Goal: Task Accomplishment & Management: Use online tool/utility

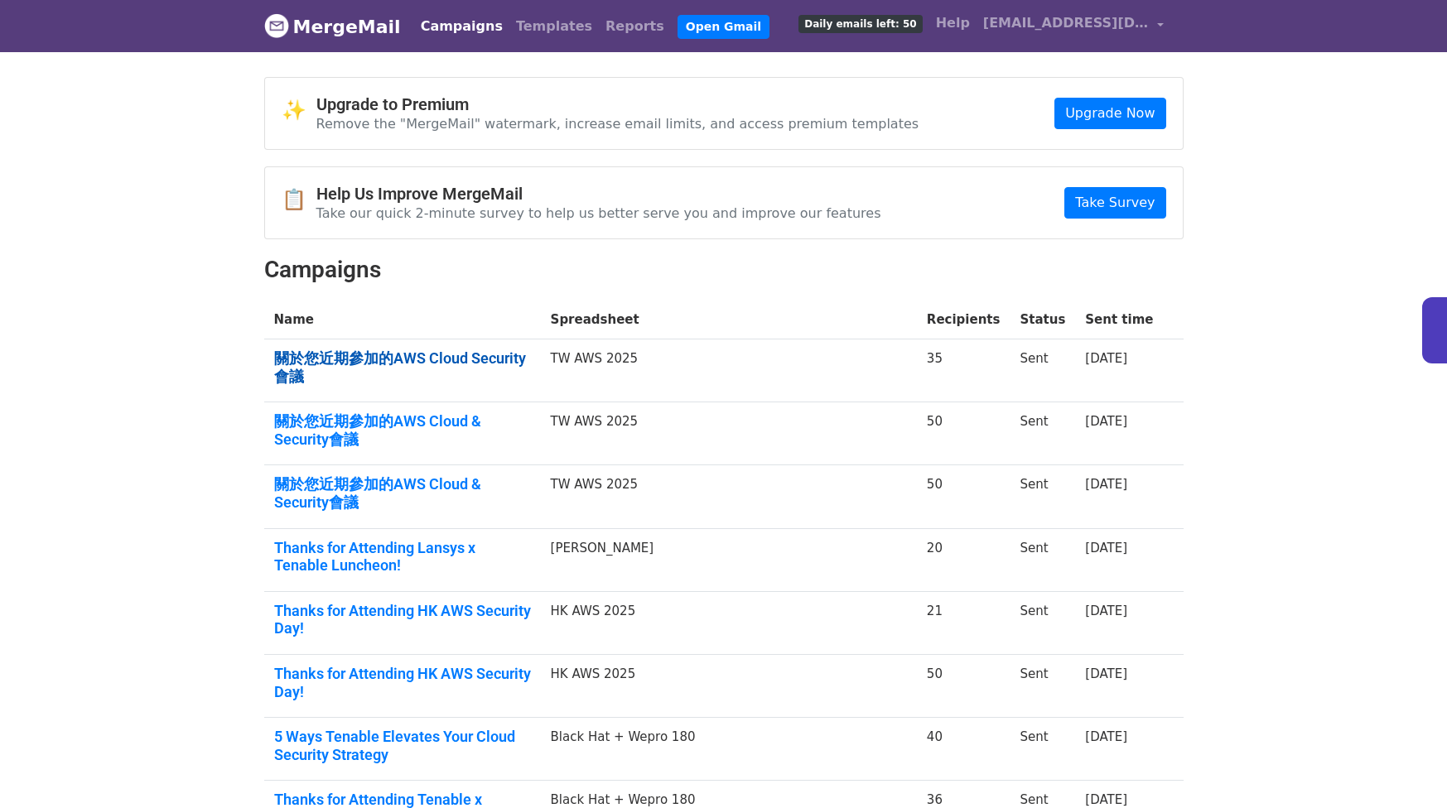
click at [421, 358] on link "關於您近期參加的AWS Cloud Security會議" at bounding box center [402, 367] width 257 height 36
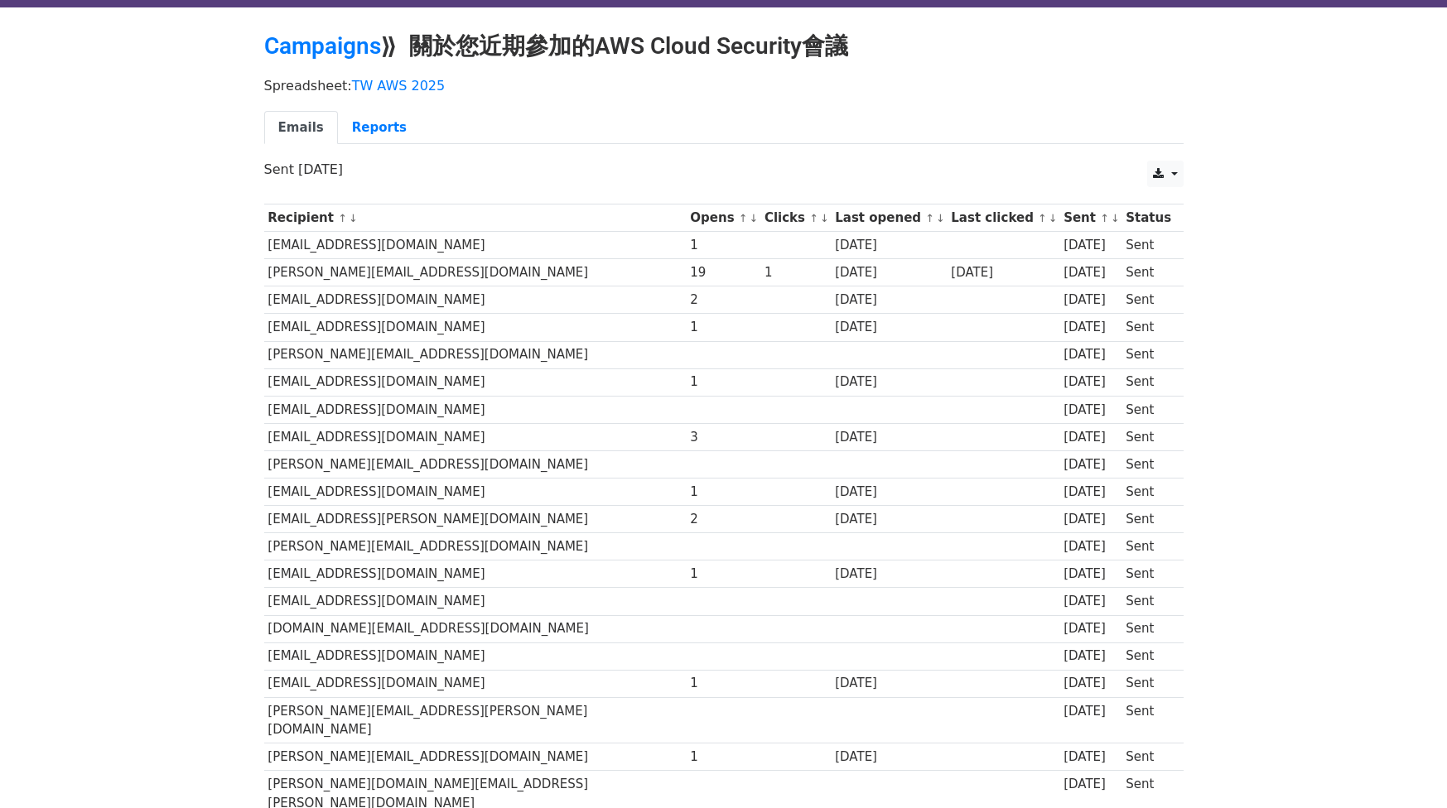
scroll to position [17, 0]
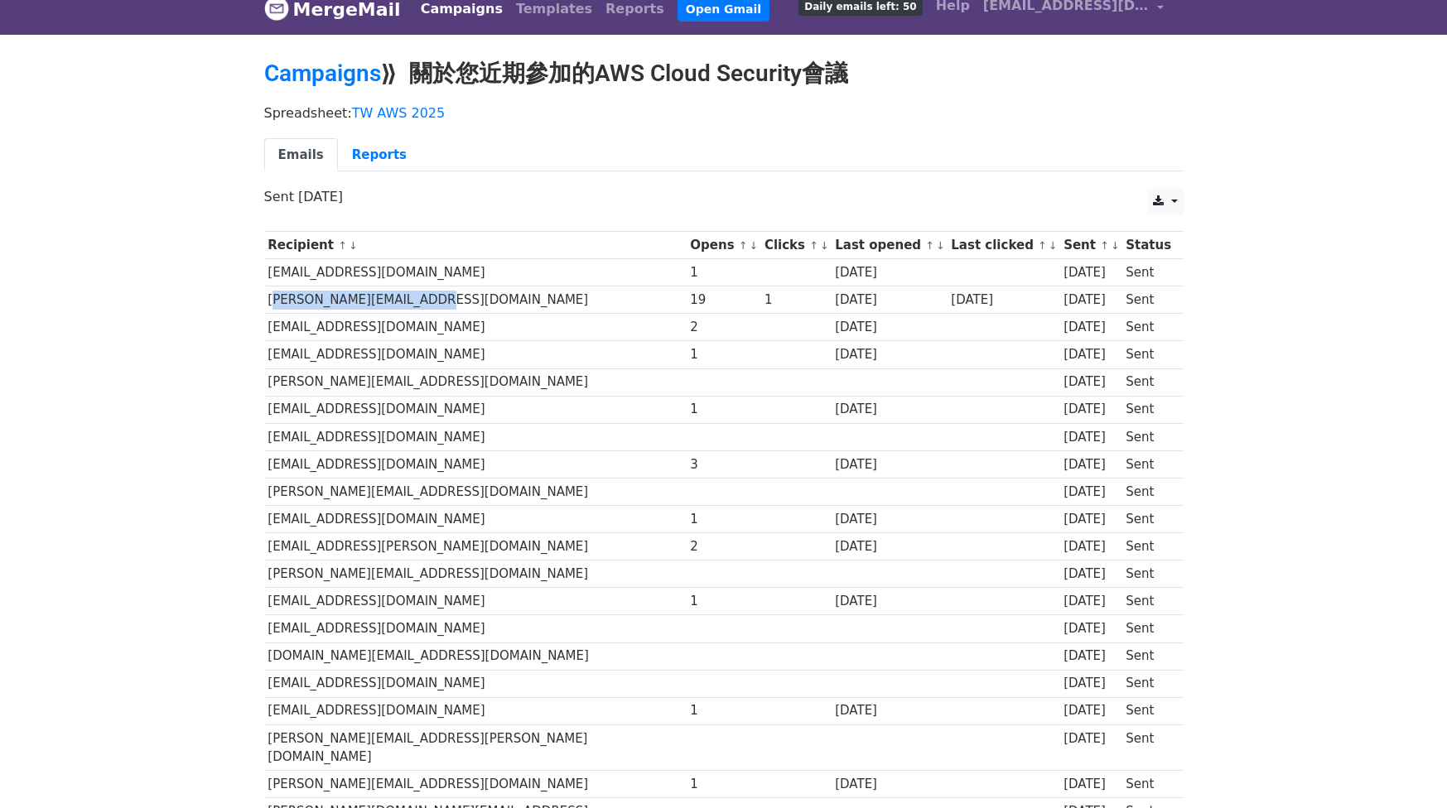
drag, startPoint x: 432, startPoint y: 303, endPoint x: 265, endPoint y: 301, distance: 167.3
click at [265, 301] on td "tony.w@siprotech.com.tw" at bounding box center [475, 300] width 422 height 27
copy td "tony.w@siprotech.com.tw"
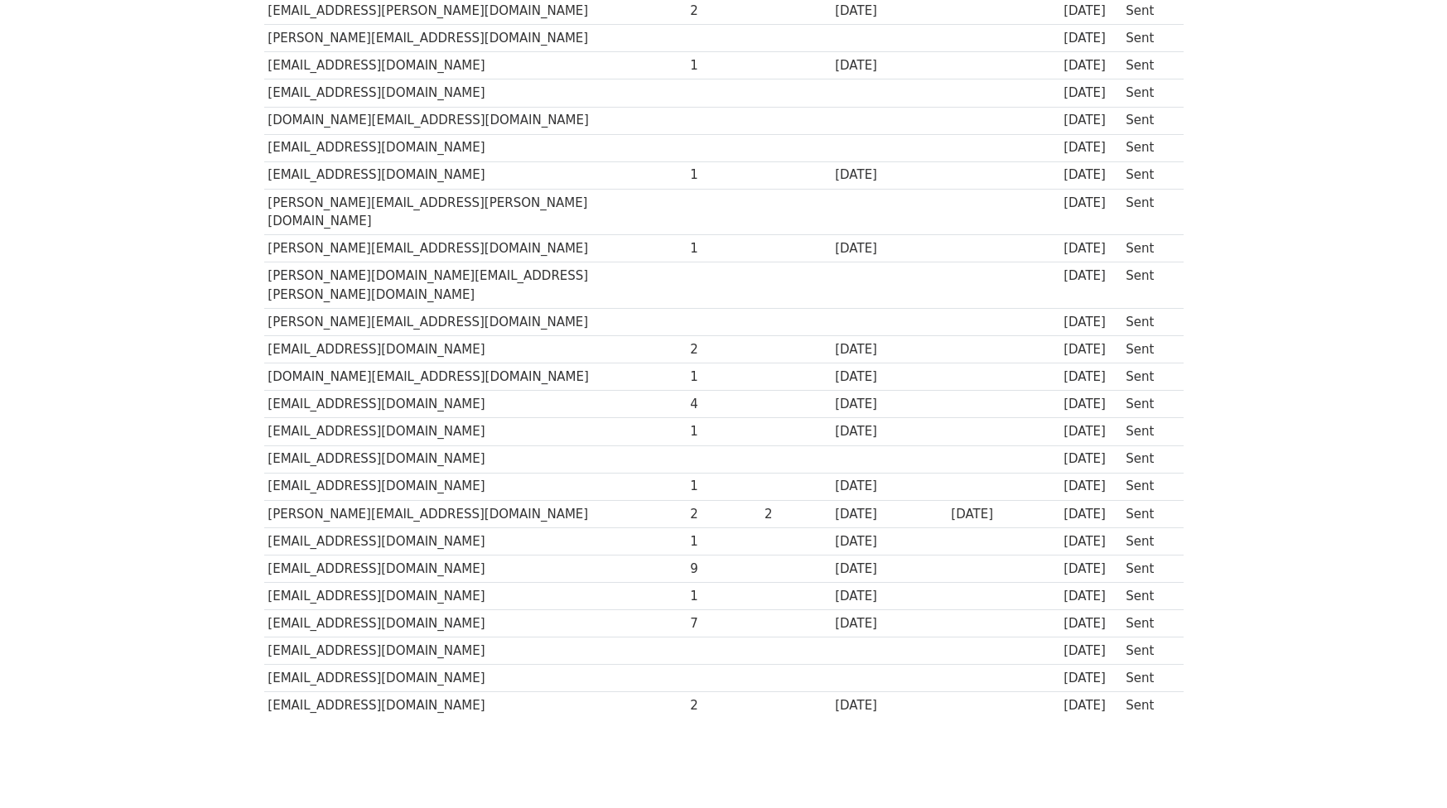
scroll to position [574, 0]
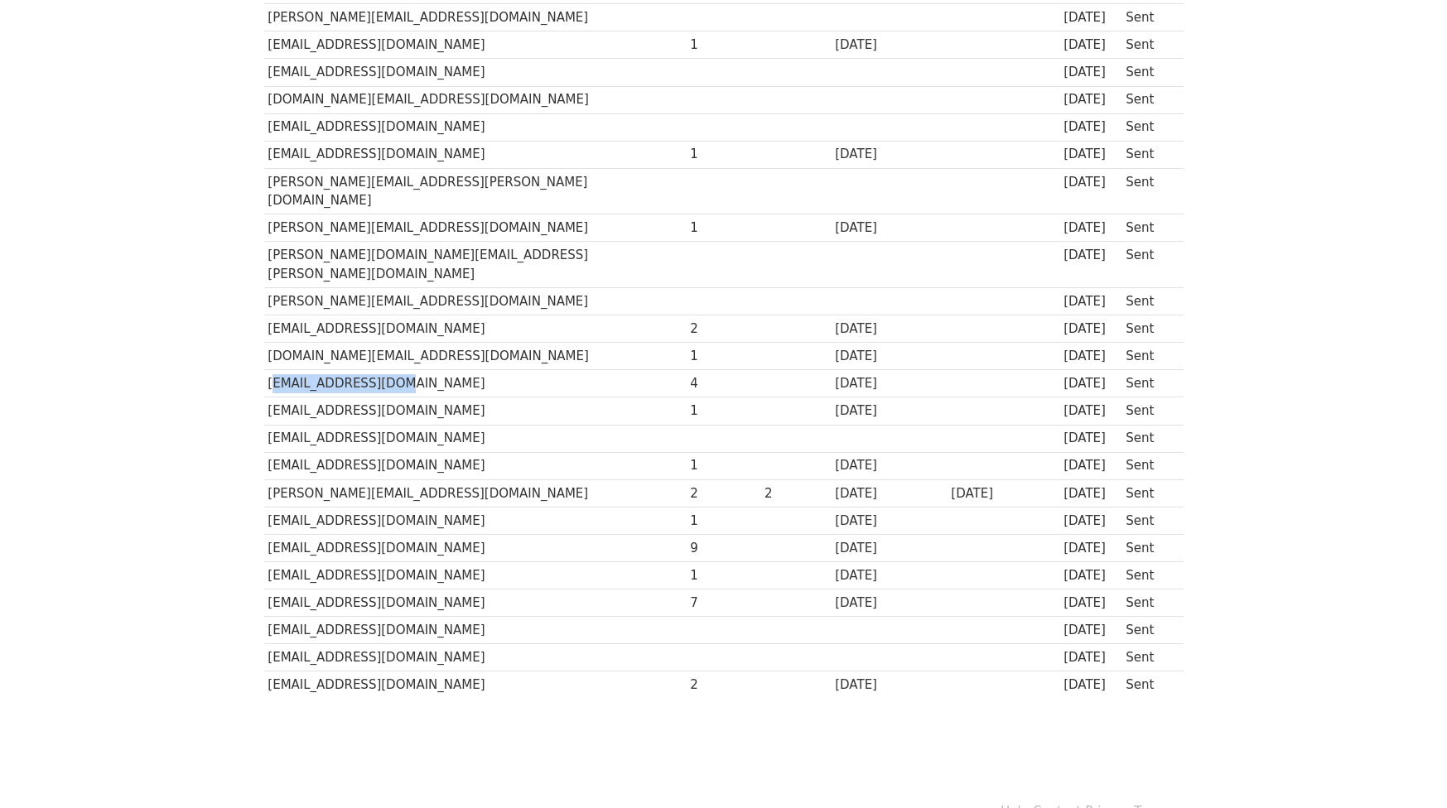
drag, startPoint x: 424, startPoint y: 345, endPoint x: 263, endPoint y: 346, distance: 160.7
click at [264, 370] on td "fr715464@gmail.com" at bounding box center [475, 383] width 422 height 27
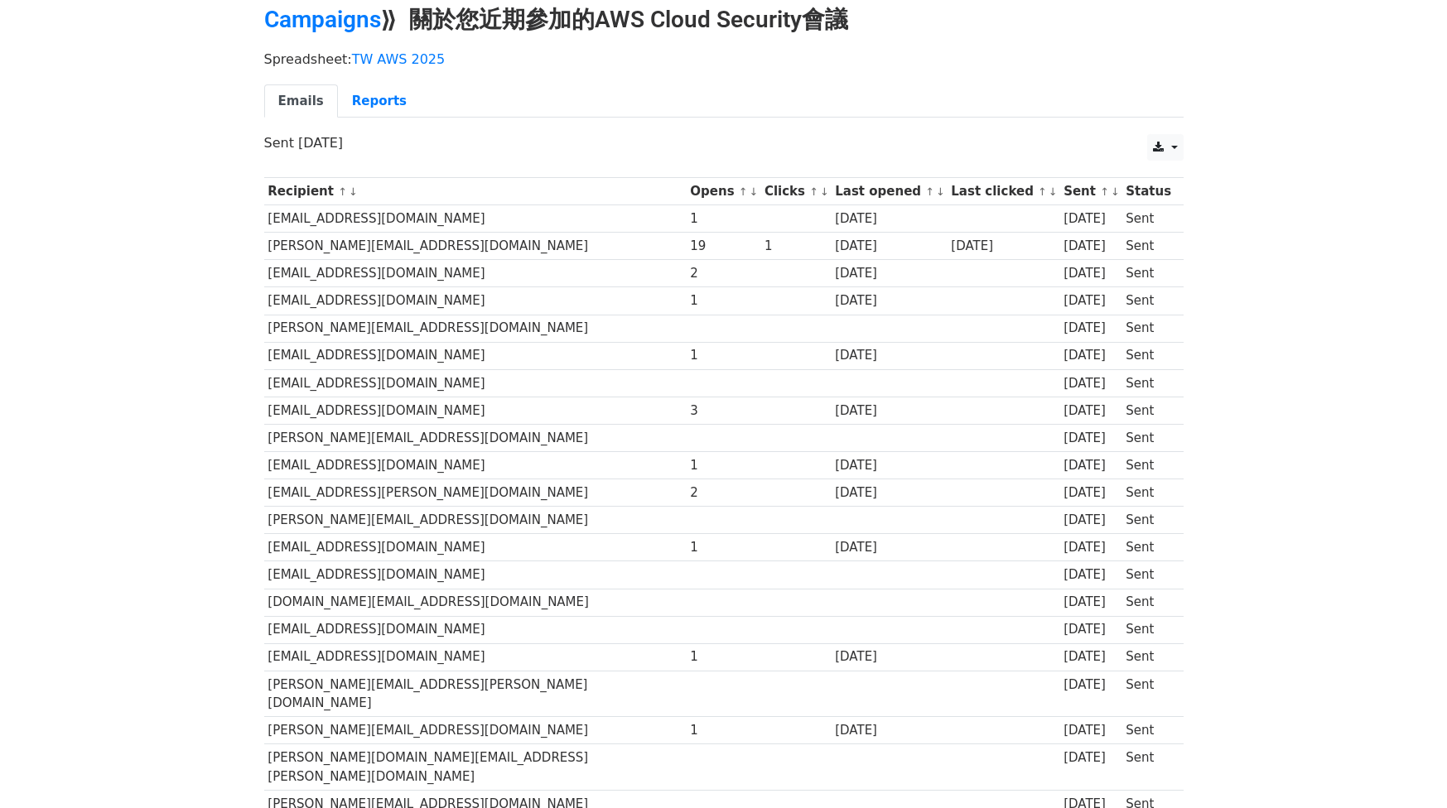
scroll to position [17, 0]
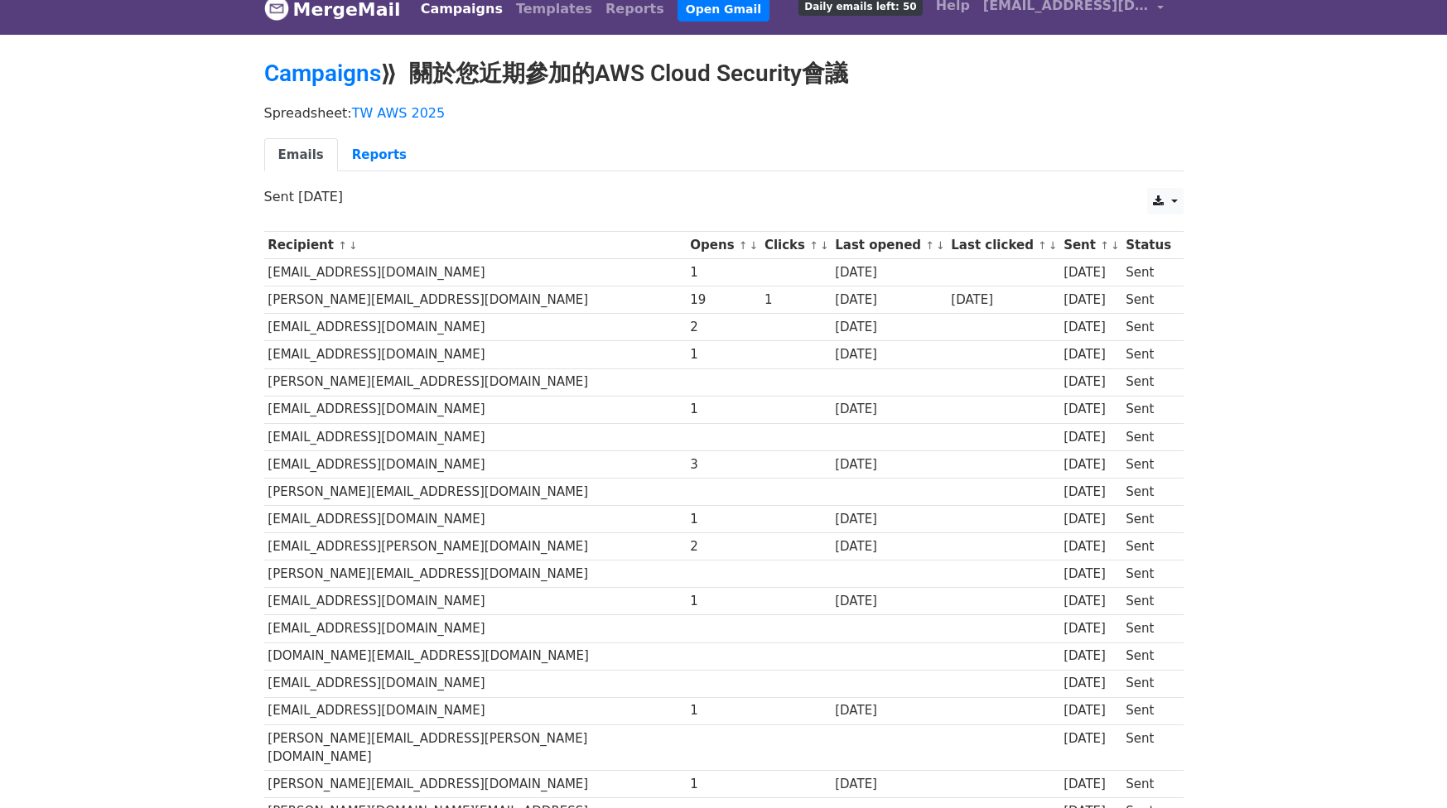
click at [434, 17] on link "Campaigns" at bounding box center [461, 9] width 95 height 33
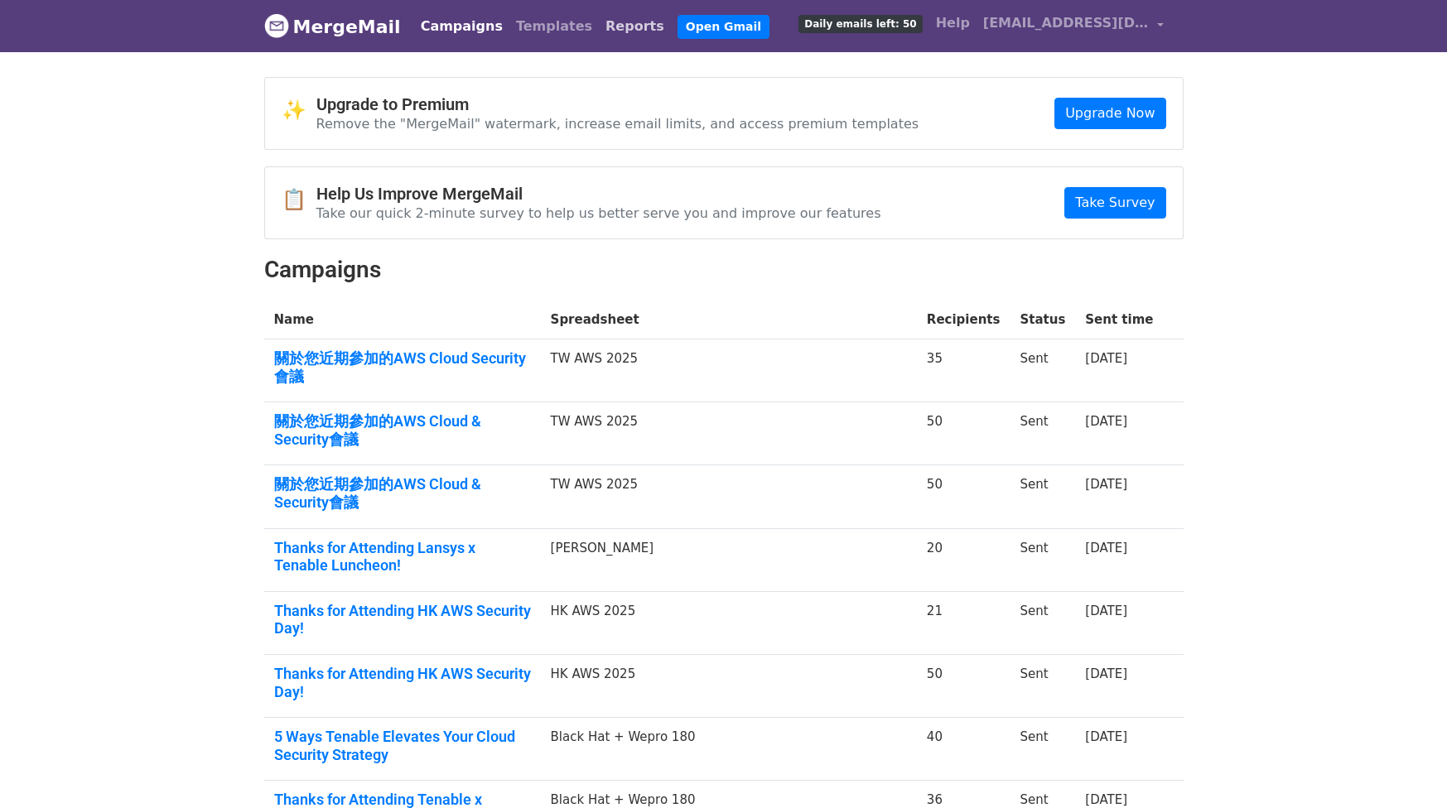
click at [599, 31] on link "Reports" at bounding box center [635, 26] width 72 height 33
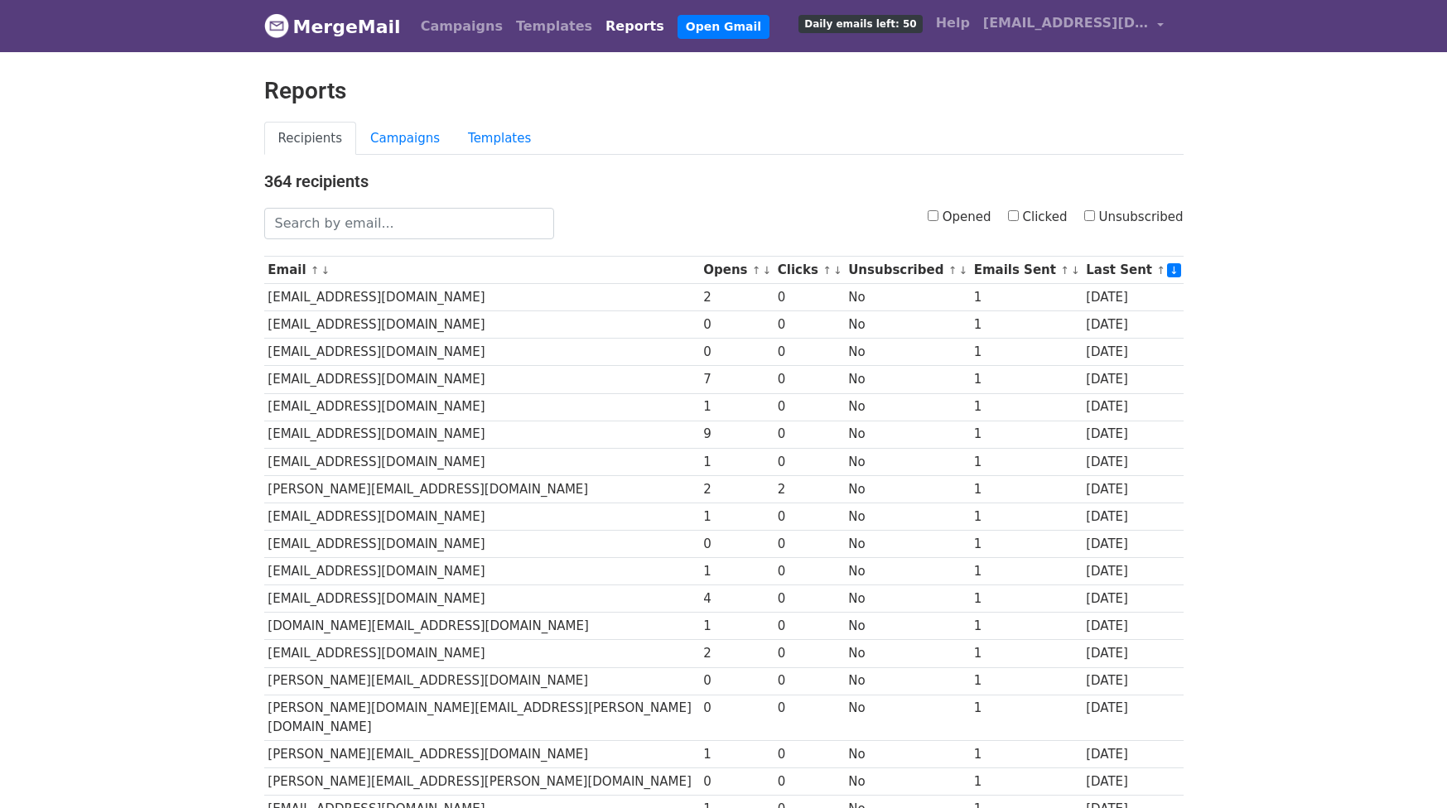
click at [942, 214] on label "Opened" at bounding box center [959, 217] width 64 height 19
click at [938, 214] on input "Opened" at bounding box center [932, 215] width 11 height 11
checkbox input "true"
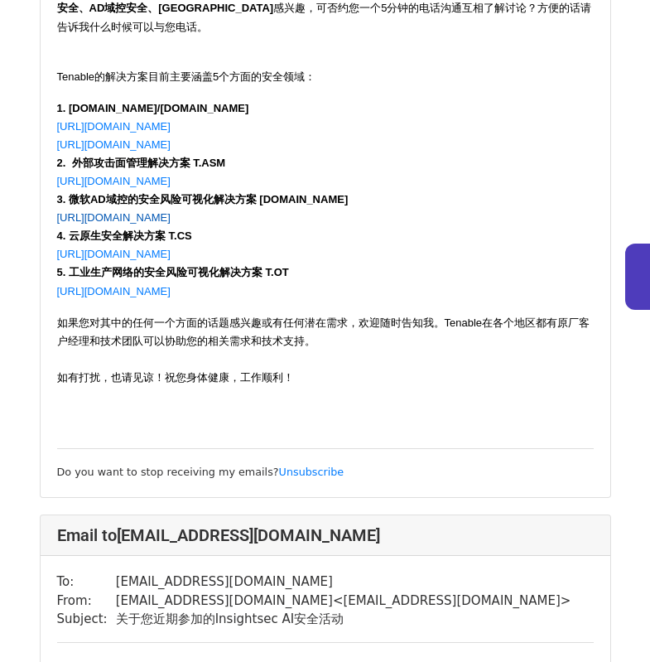
scroll to position [2685, 0]
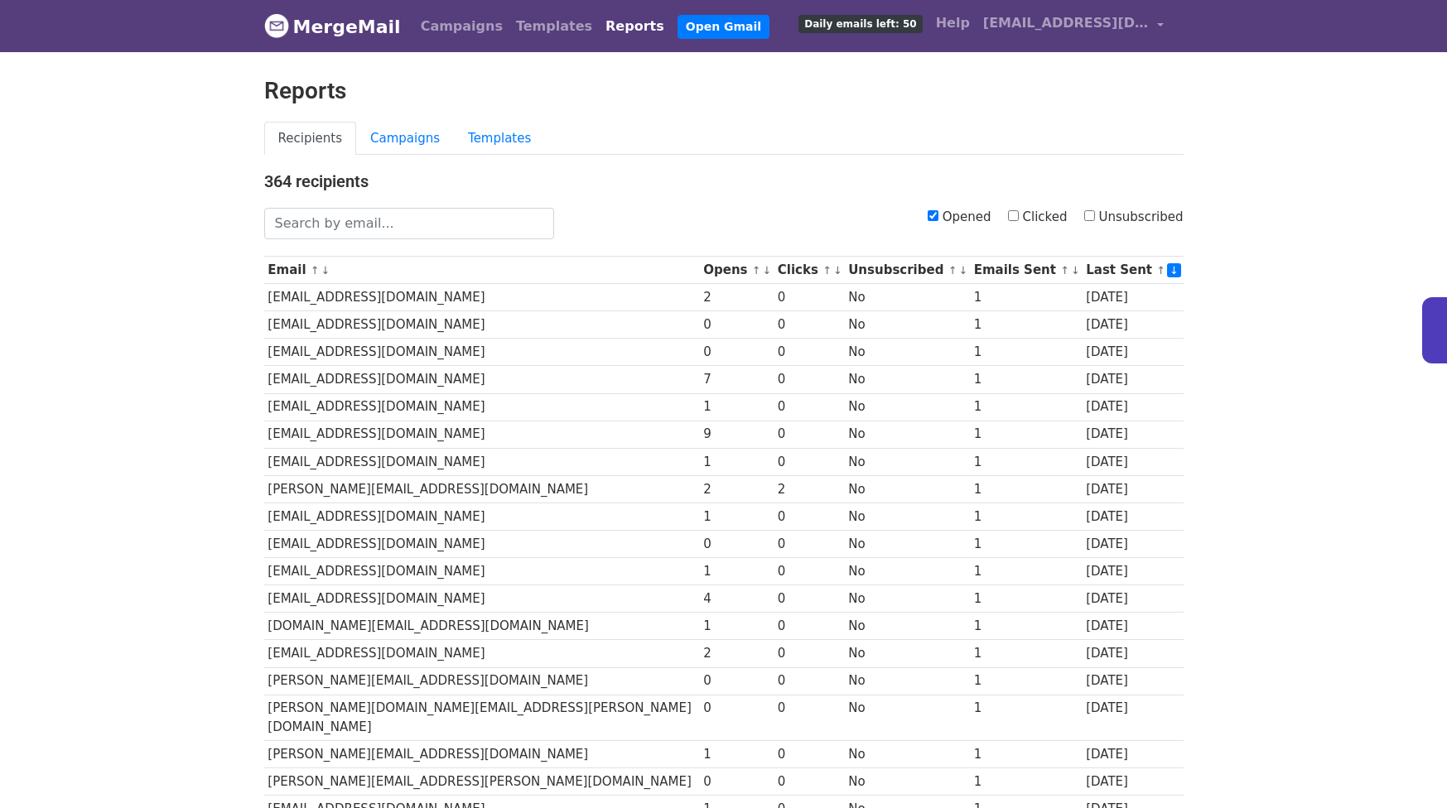
click at [937, 219] on input "Opened" at bounding box center [932, 215] width 11 height 11
click at [936, 218] on input "Opened" at bounding box center [932, 215] width 11 height 11
checkbox input "true"
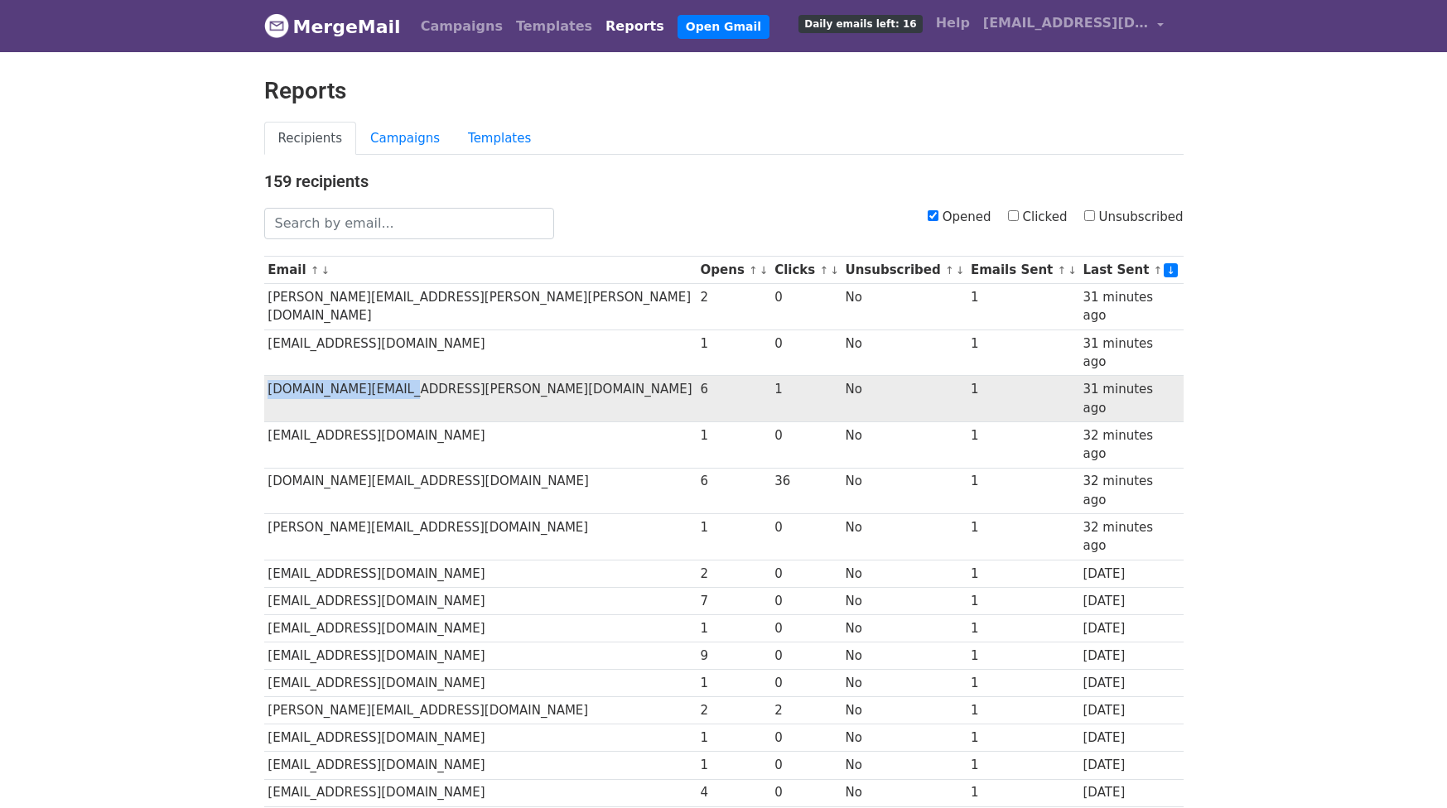
drag, startPoint x: 432, startPoint y: 353, endPoint x: 268, endPoint y: 352, distance: 164.0
click at [268, 376] on td "gary.ge@keas.kln.com" at bounding box center [480, 399] width 432 height 46
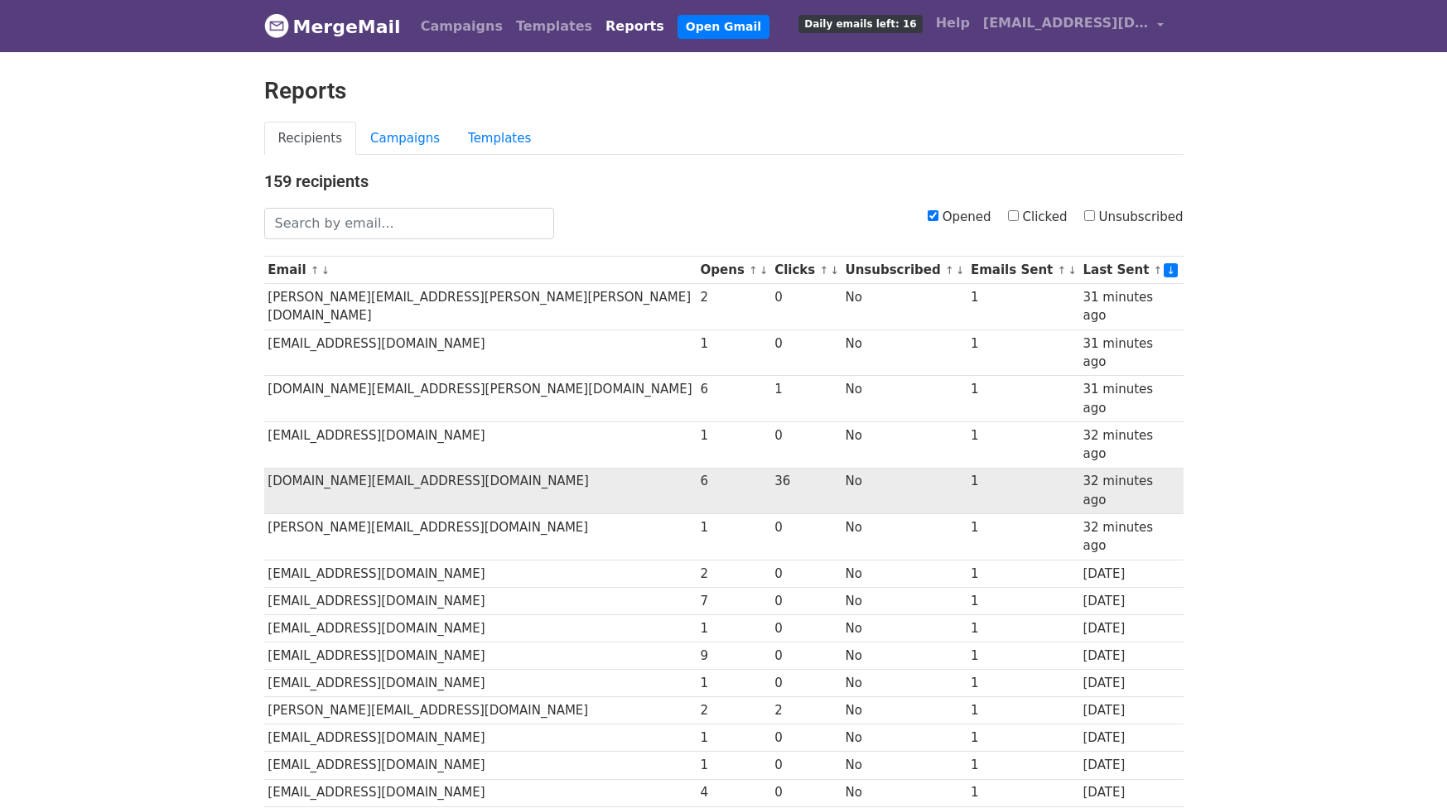
click at [512, 468] on td "chenguang.song@siriopharma.com" at bounding box center [480, 491] width 432 height 46
drag, startPoint x: 492, startPoint y: 410, endPoint x: 270, endPoint y: 408, distance: 221.9
click at [270, 468] on td "[DOMAIN_NAME][EMAIL_ADDRESS][DOMAIN_NAME]" at bounding box center [480, 491] width 432 height 46
copy td "[DOMAIN_NAME][EMAIL_ADDRESS][DOMAIN_NAME]"
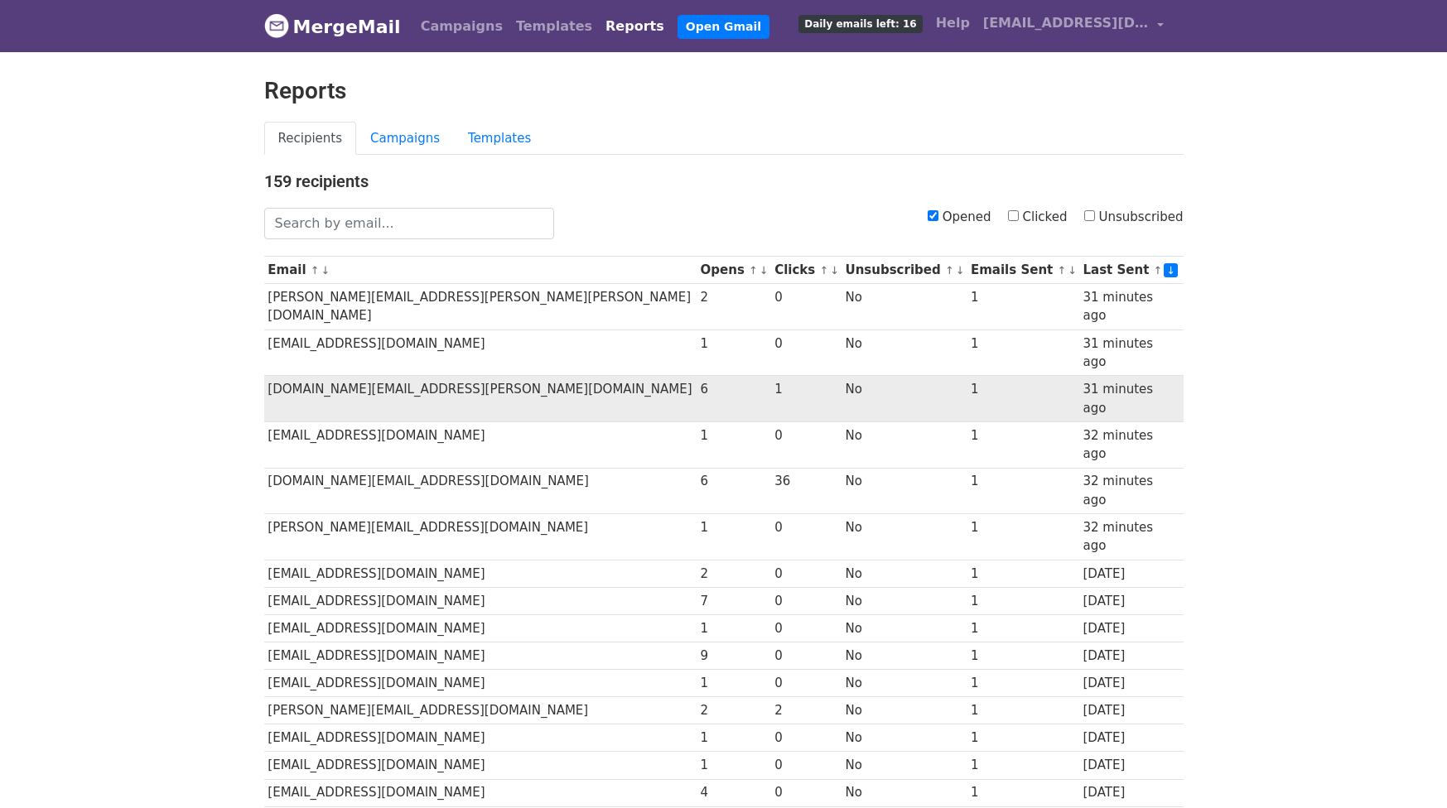
click at [543, 376] on td "[DOMAIN_NAME][EMAIL_ADDRESS][PERSON_NAME][DOMAIN_NAME]" at bounding box center [480, 399] width 432 height 46
drag, startPoint x: 344, startPoint y: 351, endPoint x: 266, endPoint y: 349, distance: 78.7
click at [266, 376] on td "[DOMAIN_NAME][EMAIL_ADDRESS][PERSON_NAME][DOMAIN_NAME]" at bounding box center [480, 399] width 432 height 46
copy td "[DOMAIN_NAME][EMAIL_ADDRESS][PERSON_NAME][DOMAIN_NAME]"
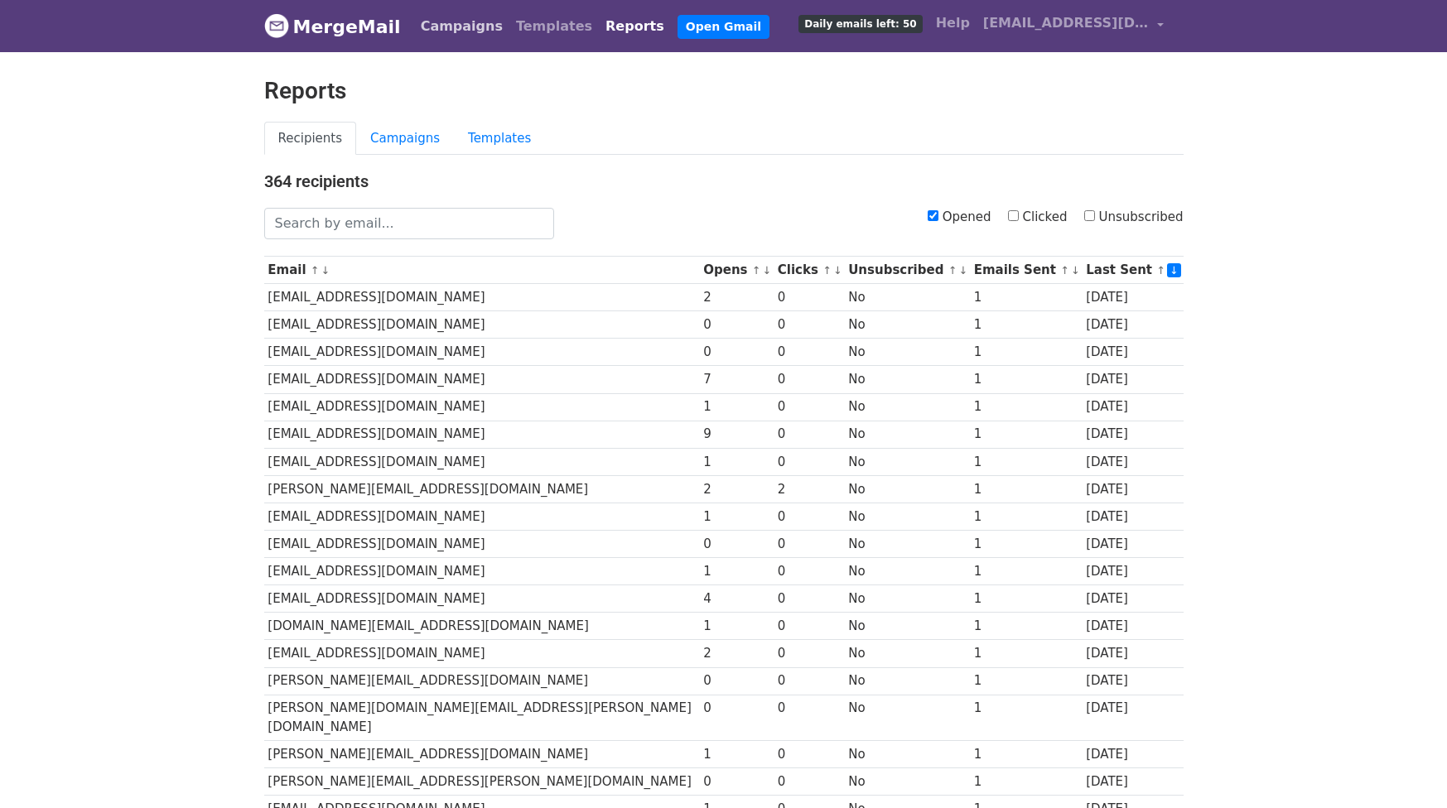
click at [429, 35] on link "Campaigns" at bounding box center [461, 26] width 95 height 33
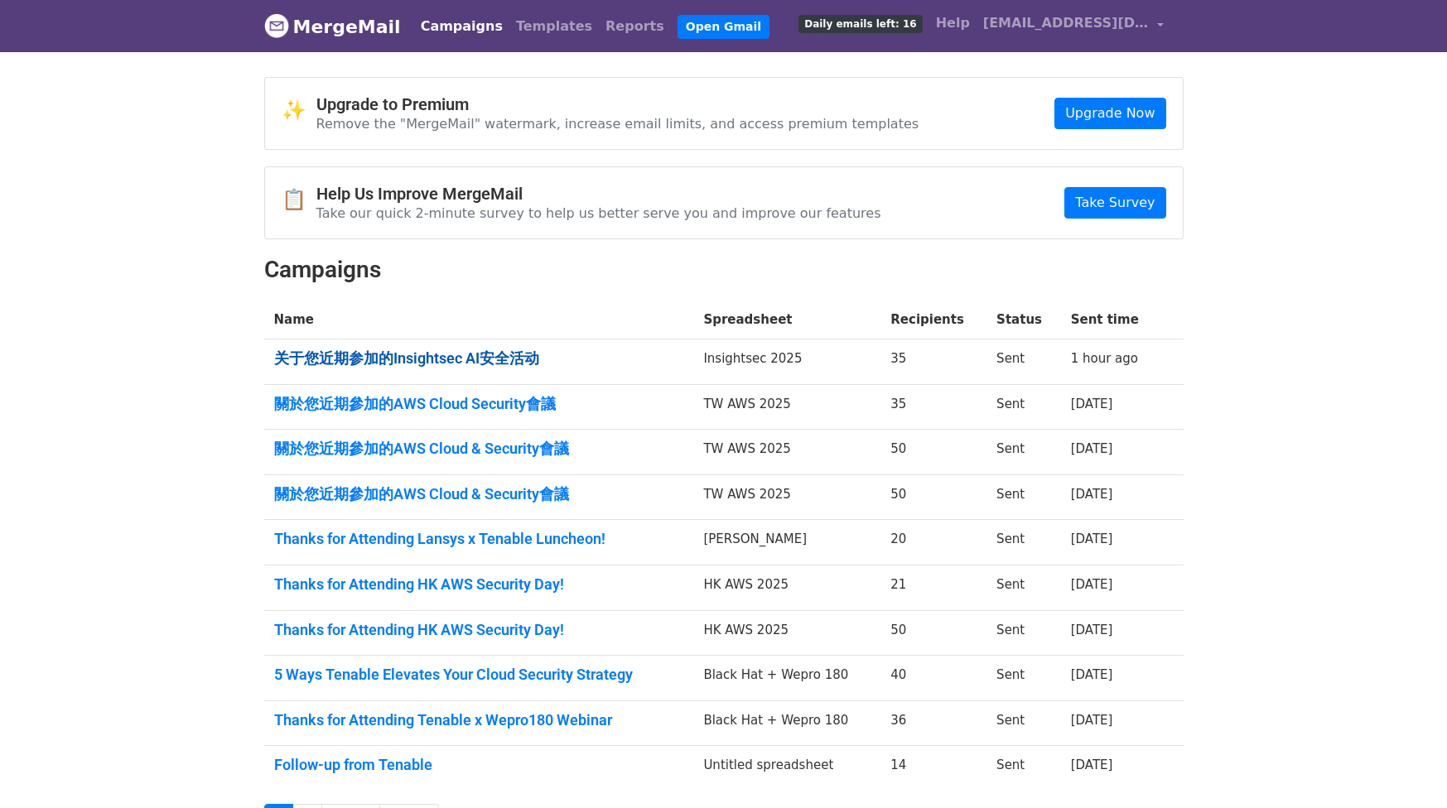
click at [490, 357] on link "关于您近期参加的Insightsec AI安全活动" at bounding box center [479, 358] width 410 height 18
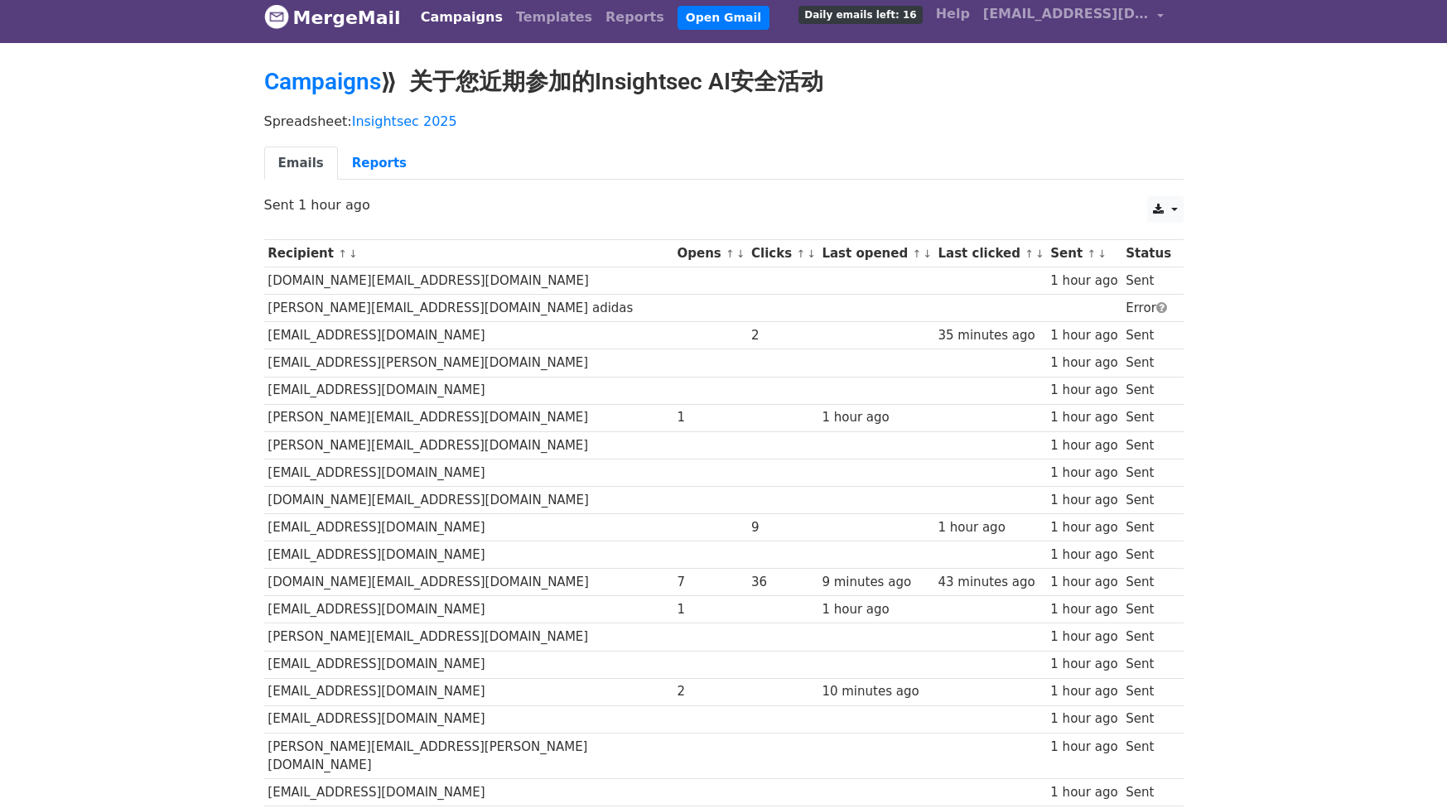
scroll to position [7, 0]
